Goal: Transaction & Acquisition: Purchase product/service

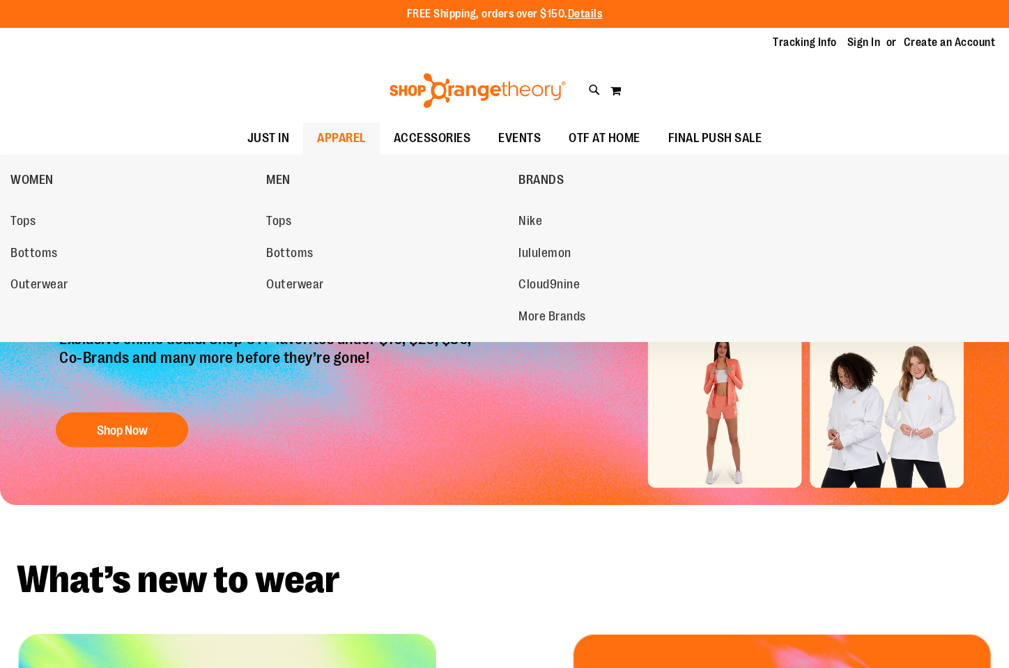
click at [317, 146] on span "APPAREL" at bounding box center [341, 138] width 49 height 31
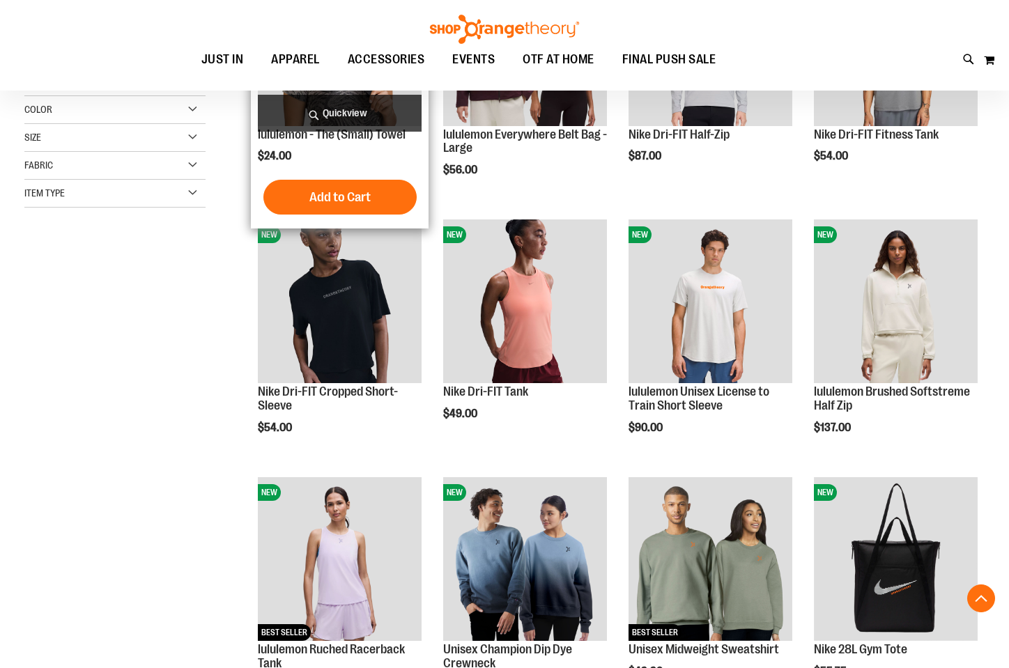
scroll to position [318, 0]
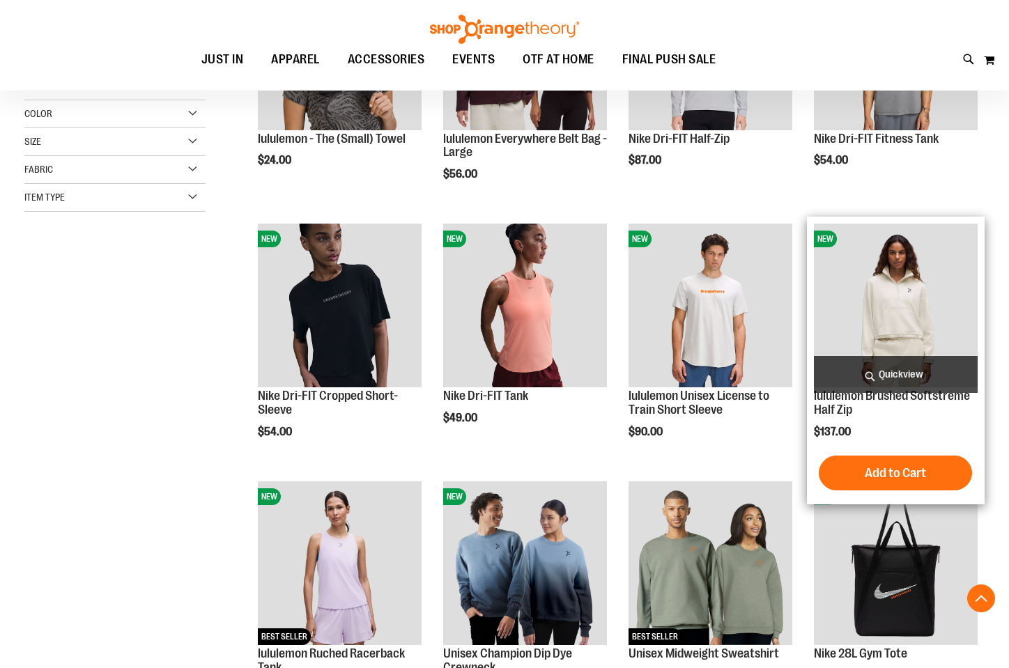
click at [917, 268] on img "product" at bounding box center [896, 306] width 164 height 164
click at [913, 269] on img "product" at bounding box center [896, 306] width 164 height 164
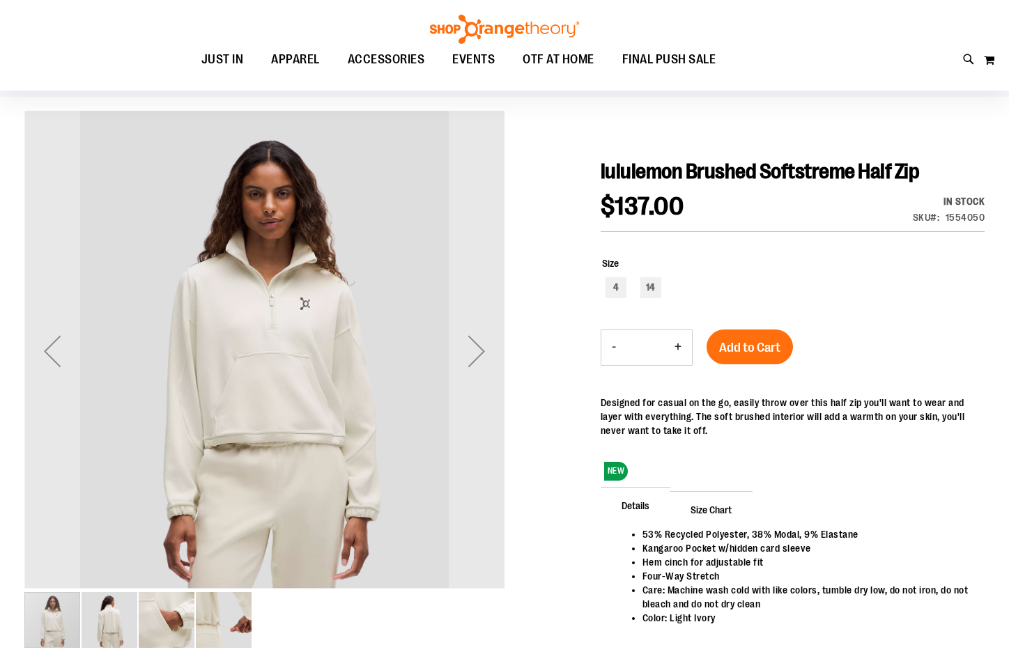
scroll to position [123, 0]
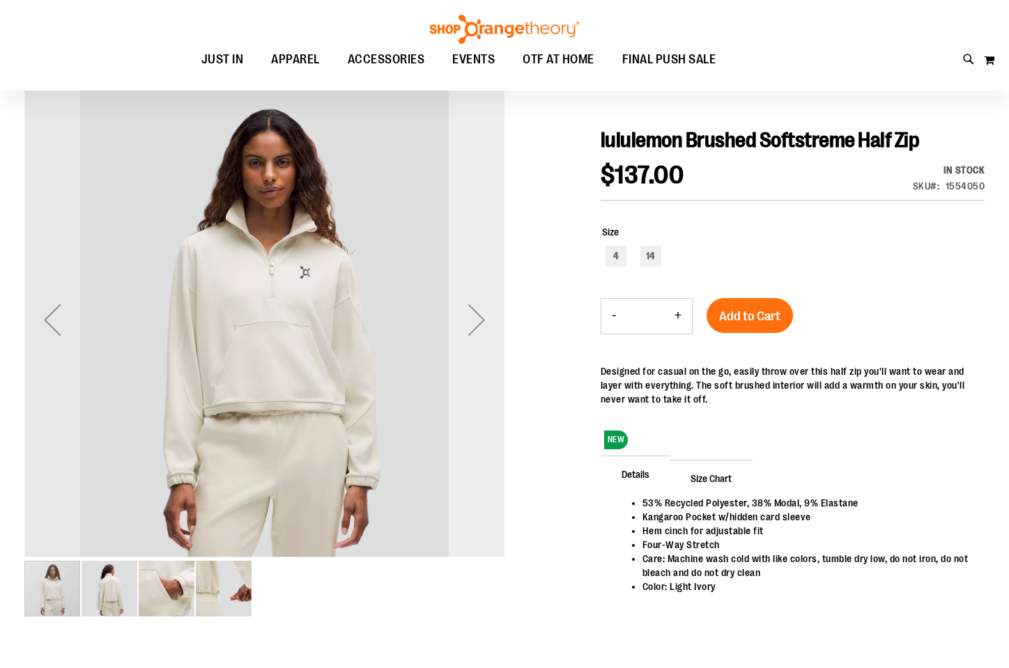
click at [473, 330] on div "Next" at bounding box center [477, 320] width 56 height 56
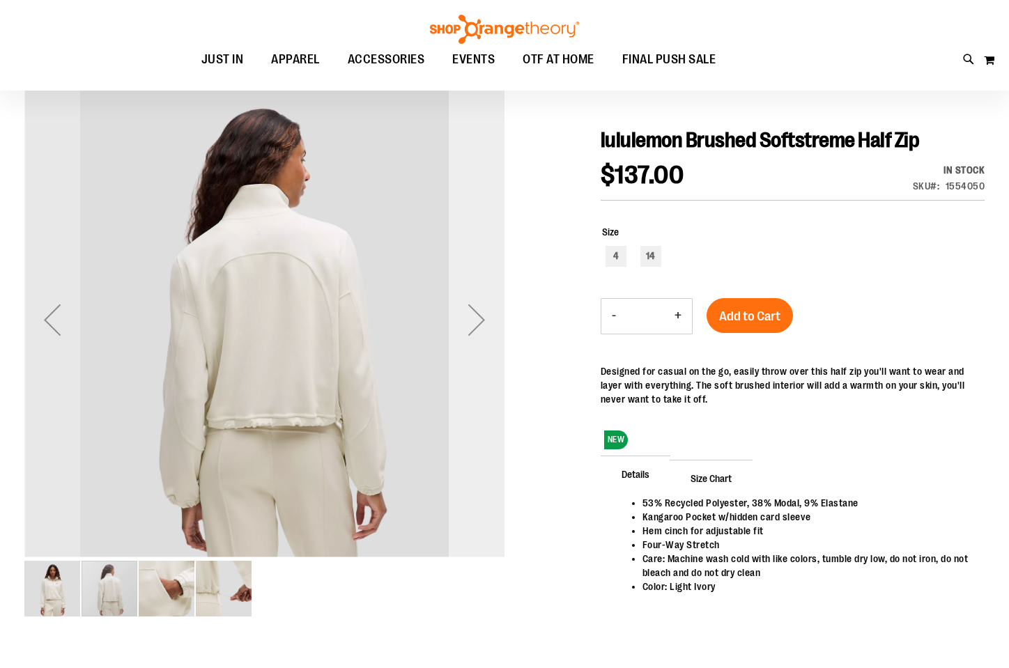
click at [473, 330] on div "Next" at bounding box center [477, 320] width 56 height 56
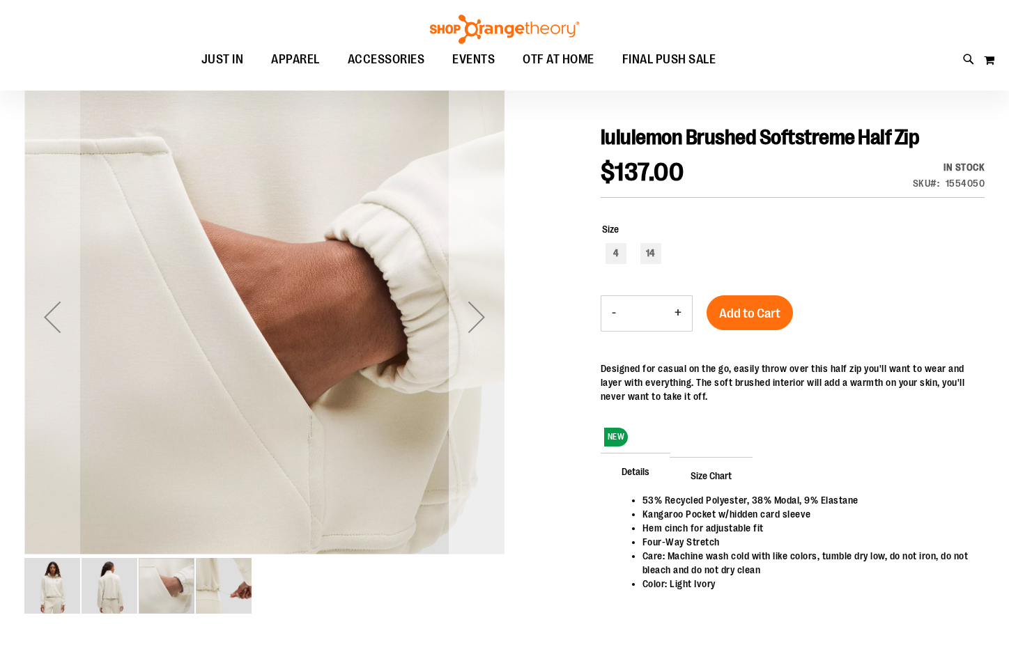
click at [473, 330] on div "Next" at bounding box center [477, 317] width 56 height 56
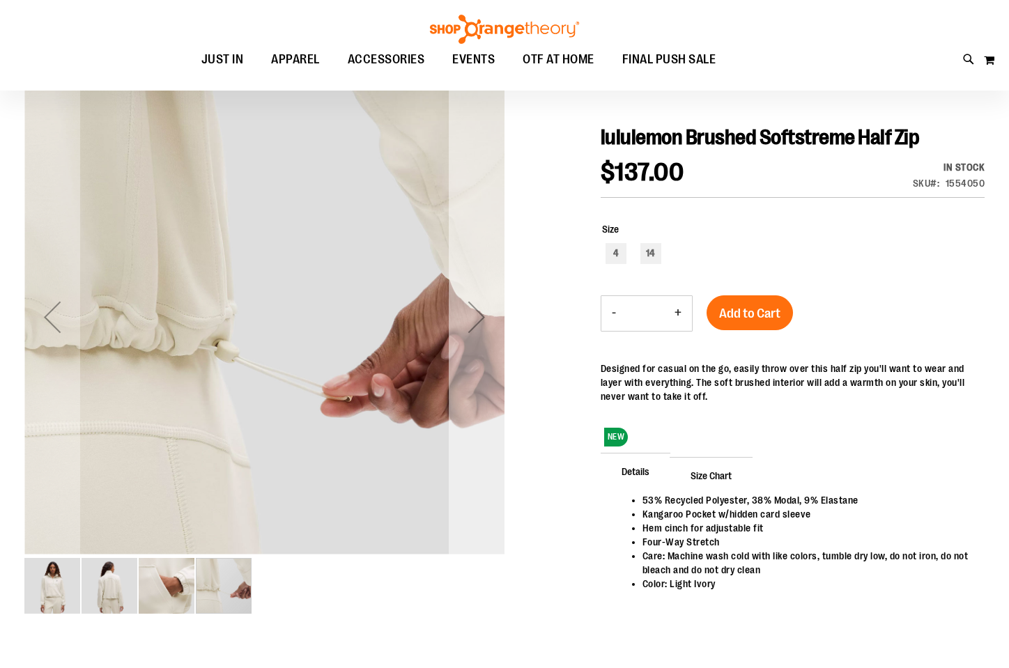
click at [473, 330] on div "Next" at bounding box center [477, 317] width 56 height 56
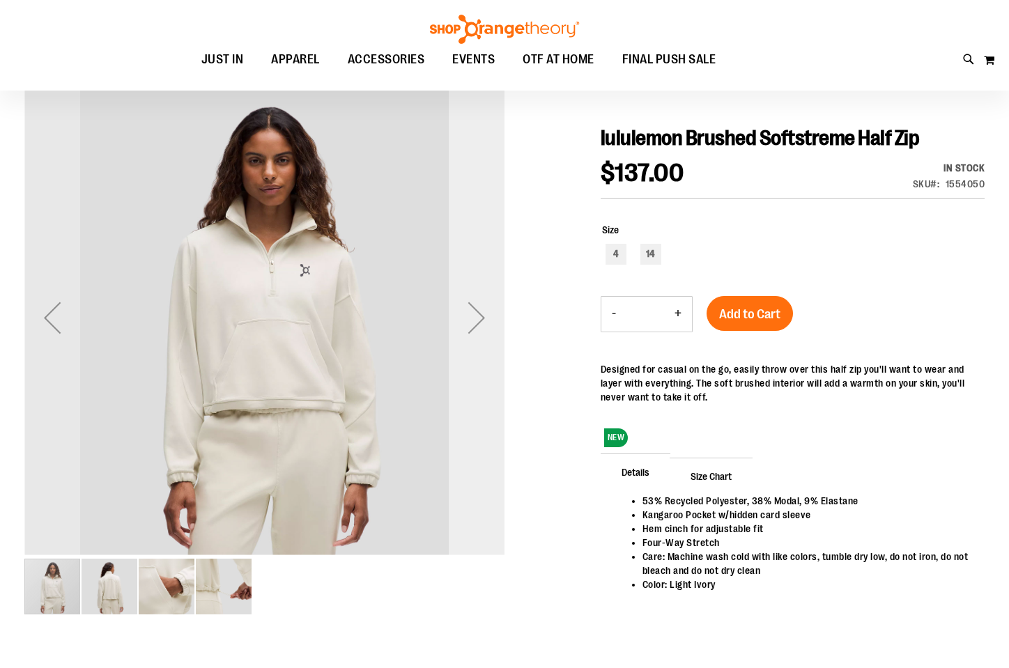
click at [473, 330] on div "Next" at bounding box center [477, 318] width 56 height 56
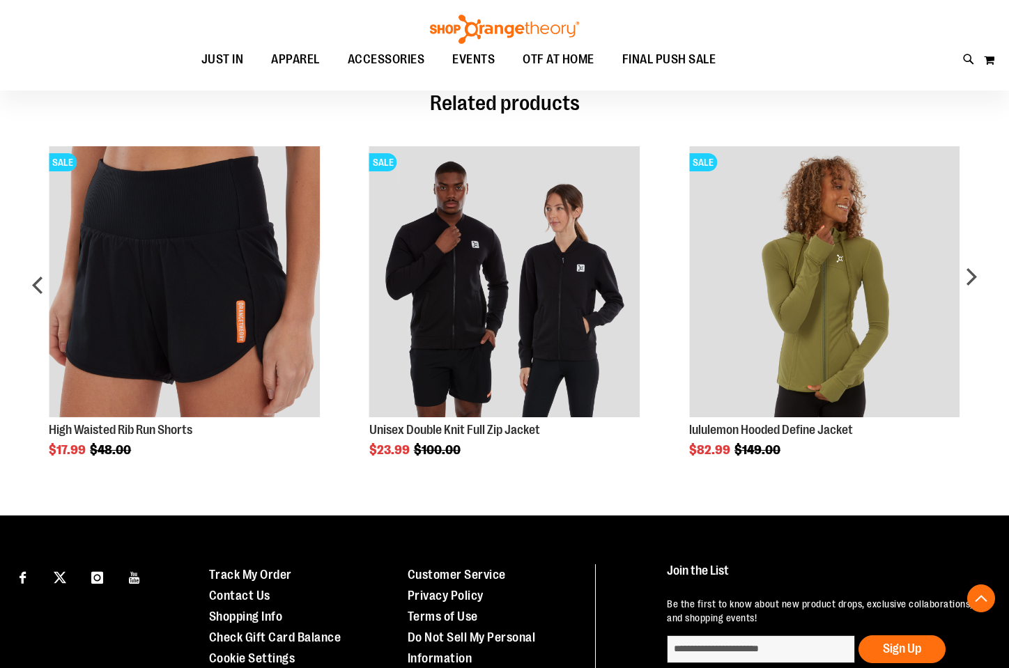
scroll to position [698, 0]
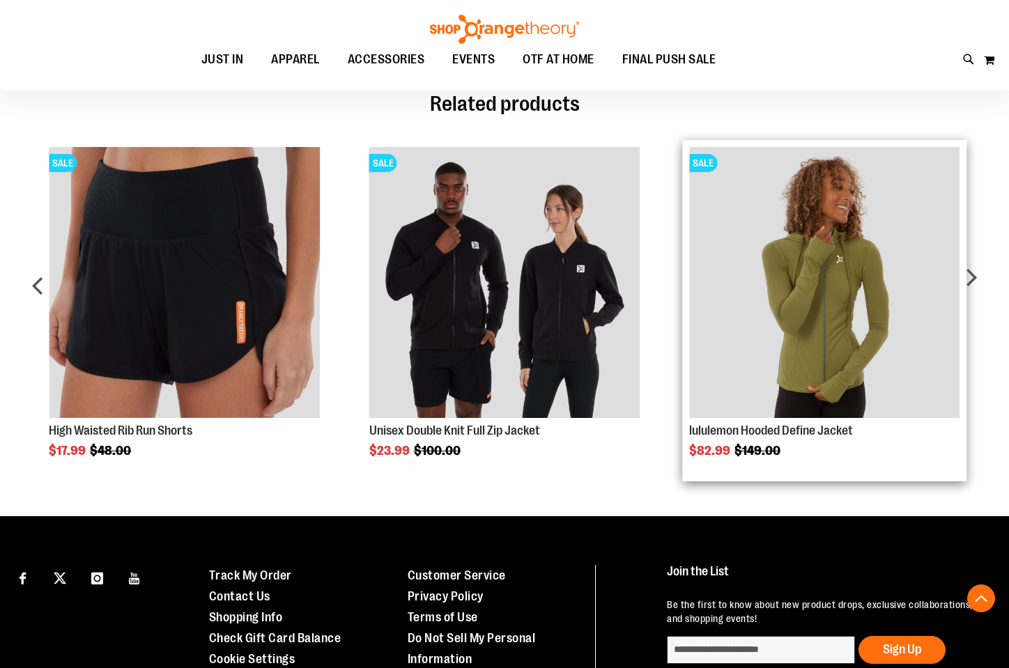
click at [774, 316] on img "Product Page Link" at bounding box center [824, 282] width 271 height 271
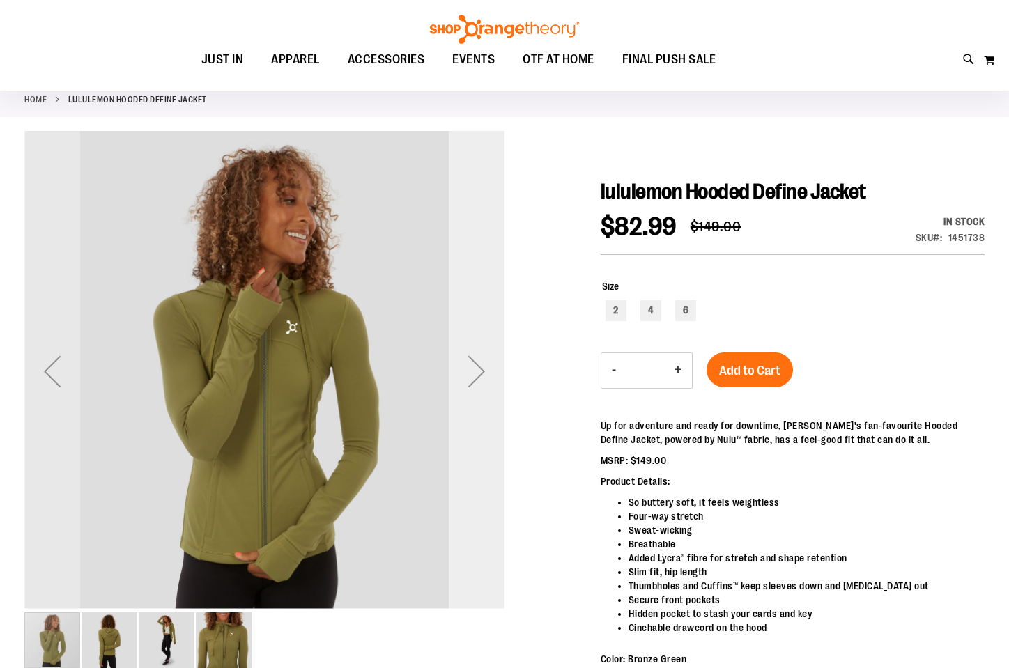
click at [486, 363] on div "Next" at bounding box center [477, 372] width 56 height 56
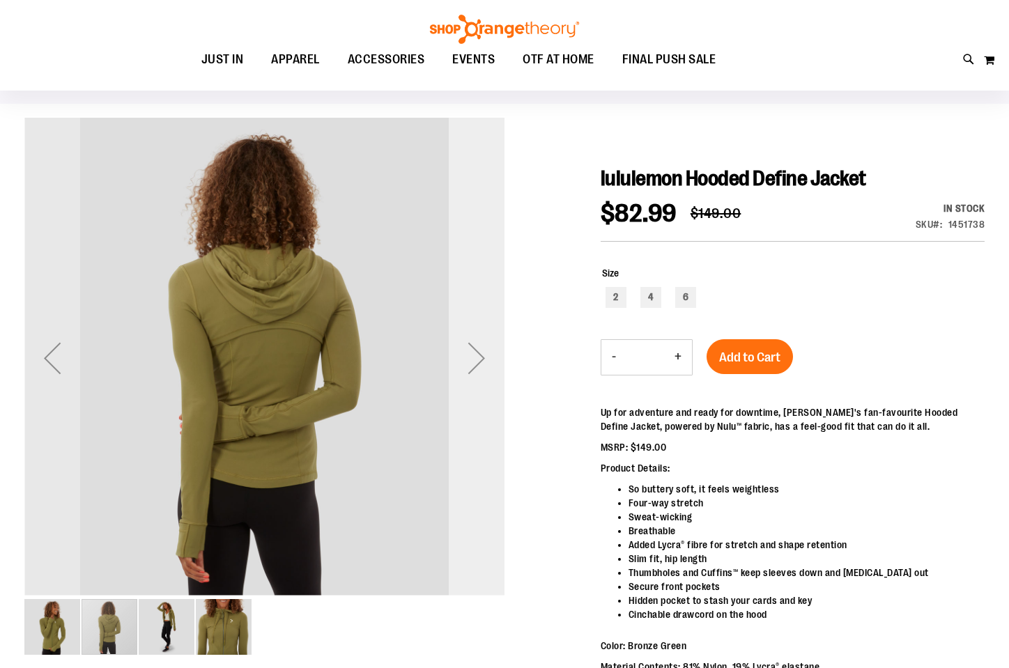
click at [486, 362] on div "Next" at bounding box center [477, 358] width 56 height 56
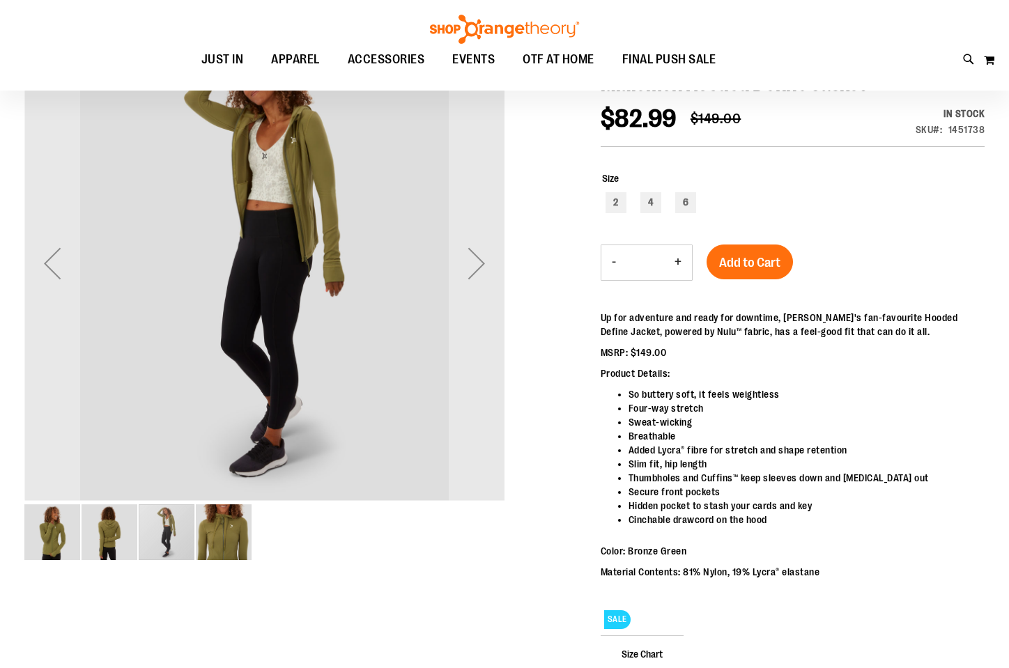
scroll to position [53, 0]
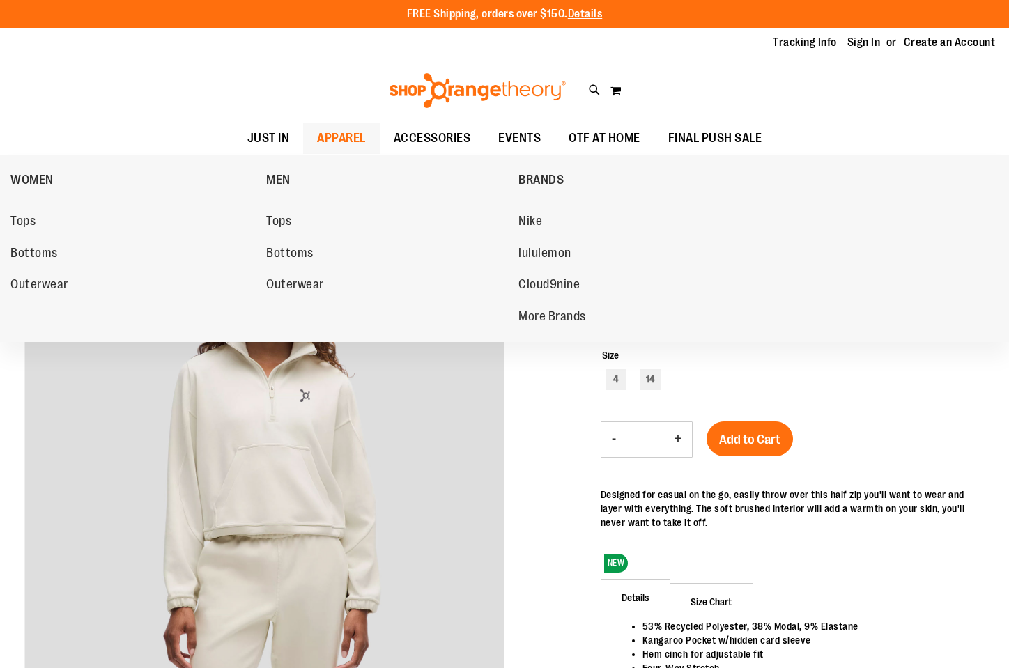
click at [303, 130] on link "APPAREL" at bounding box center [341, 138] width 77 height 31
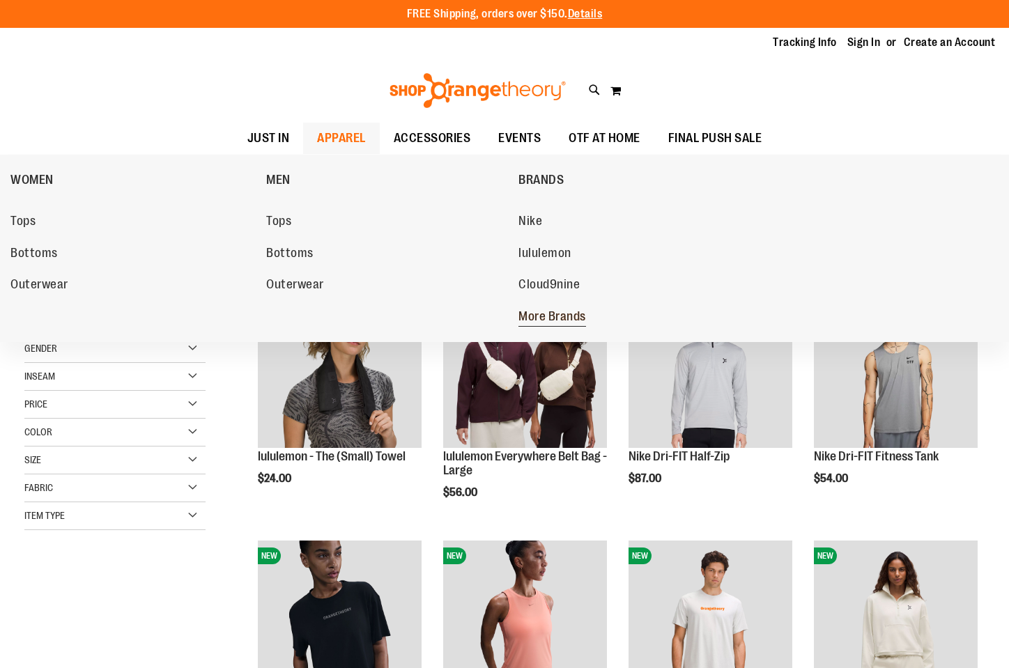
click at [565, 322] on span "More Brands" at bounding box center [553, 318] width 68 height 17
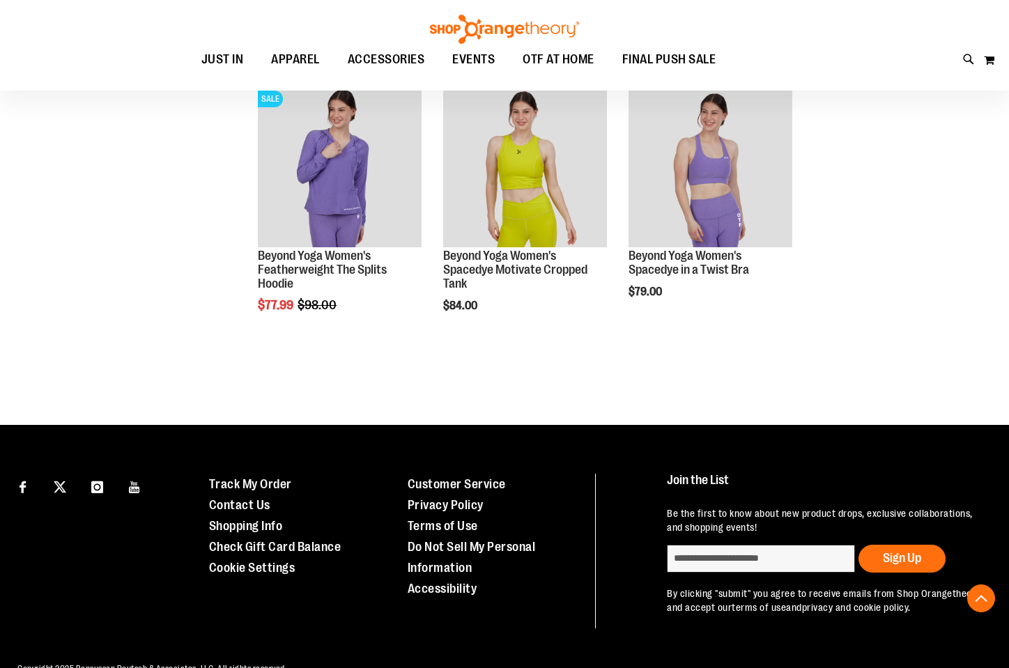
scroll to position [717, 0]
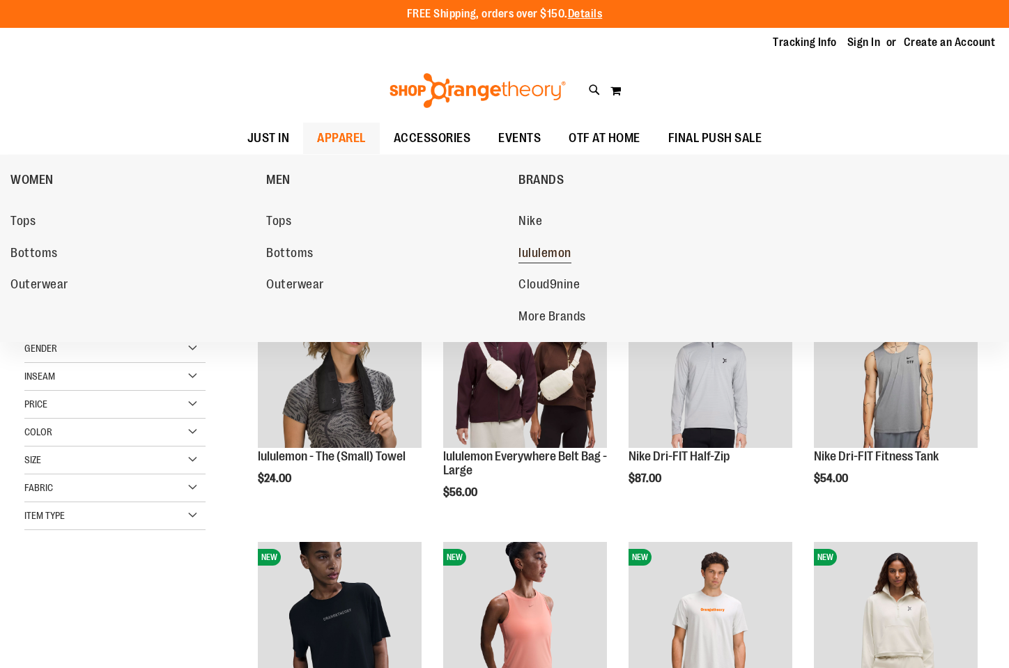
click at [568, 254] on span "lululemon" at bounding box center [545, 254] width 53 height 17
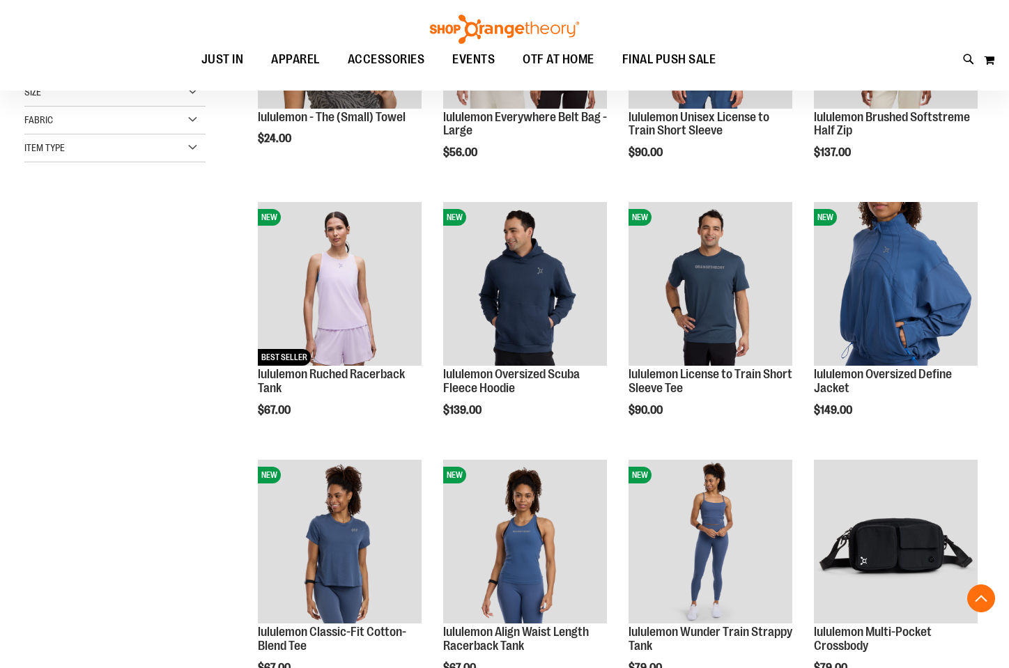
scroll to position [367, 0]
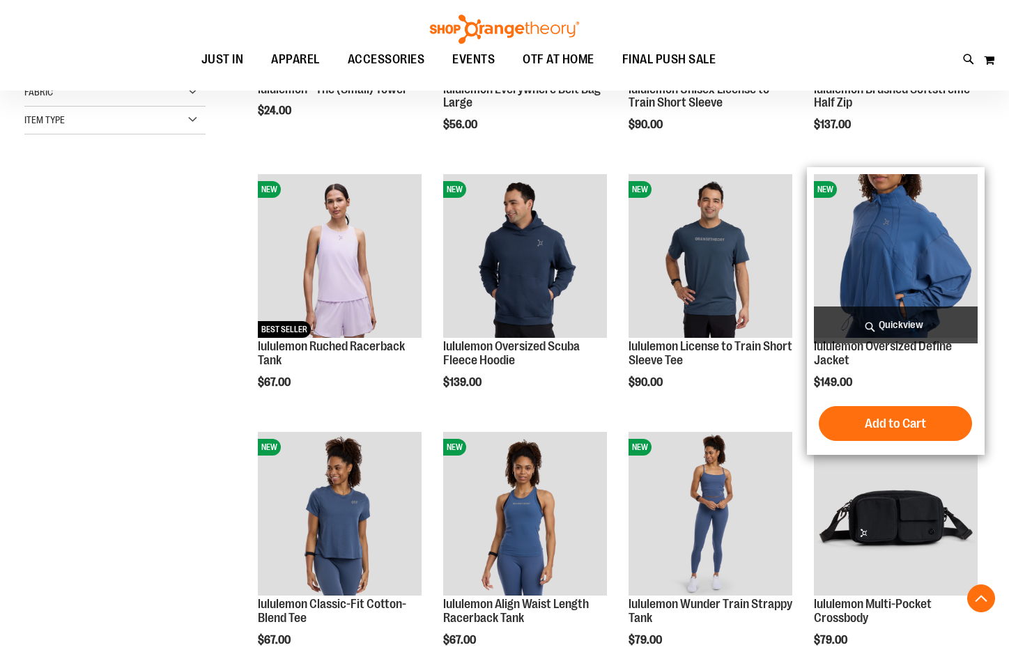
click at [910, 243] on img "product" at bounding box center [896, 256] width 164 height 164
click at [902, 251] on img "product" at bounding box center [896, 256] width 164 height 164
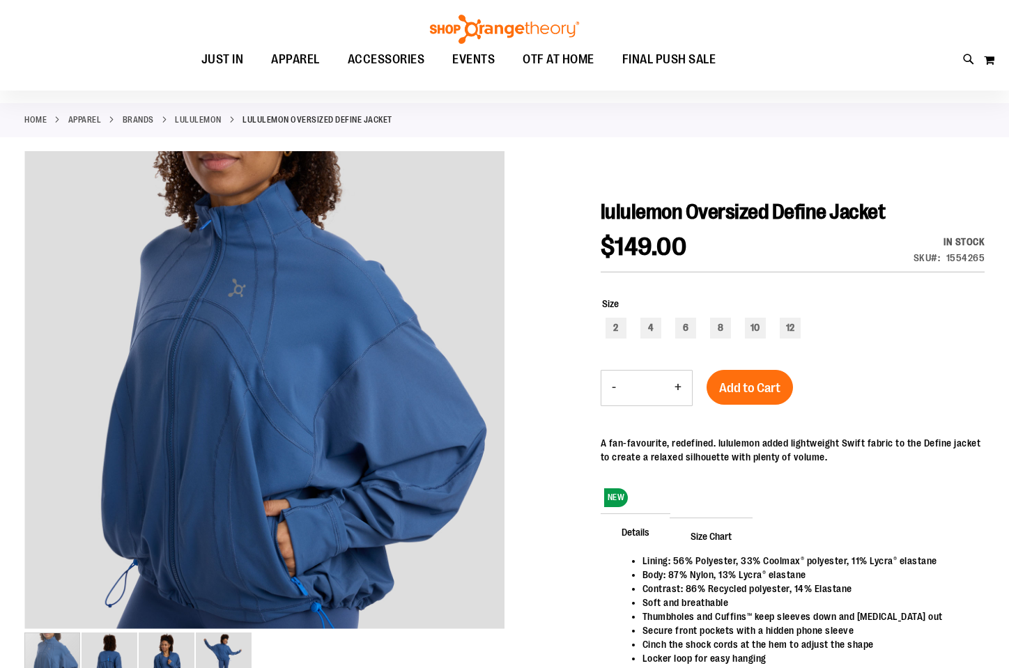
scroll to position [57, 0]
